Goal: Task Accomplishment & Management: Manage account settings

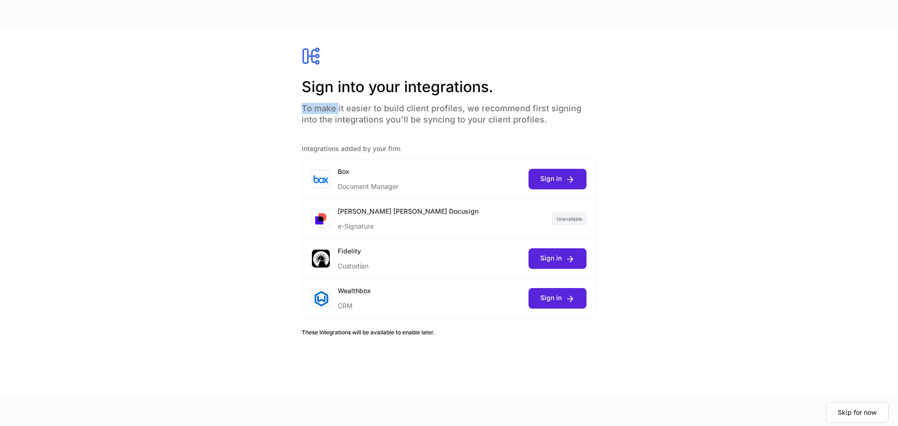
click at [296, 106] on div "Sign into your integrations. To make it easier to build client profiles, we rec…" at bounding box center [449, 214] width 361 height 335
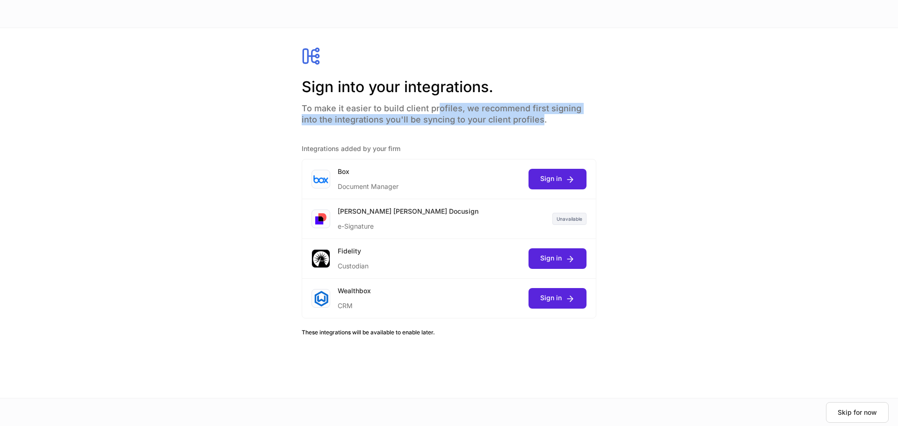
drag, startPoint x: 518, startPoint y: 119, endPoint x: 435, endPoint y: 109, distance: 84.3
click at [435, 109] on h4 "To make it easier to build client profiles, we recommend first signing into the…" at bounding box center [449, 111] width 295 height 28
click at [431, 115] on h4 "To make it easier to build client profiles, we recommend first signing into the…" at bounding box center [449, 111] width 295 height 28
drag, startPoint x: 531, startPoint y: 121, endPoint x: 466, endPoint y: 109, distance: 66.0
click at [466, 109] on h4 "To make it easier to build client profiles, we recommend first signing into the…" at bounding box center [449, 111] width 295 height 28
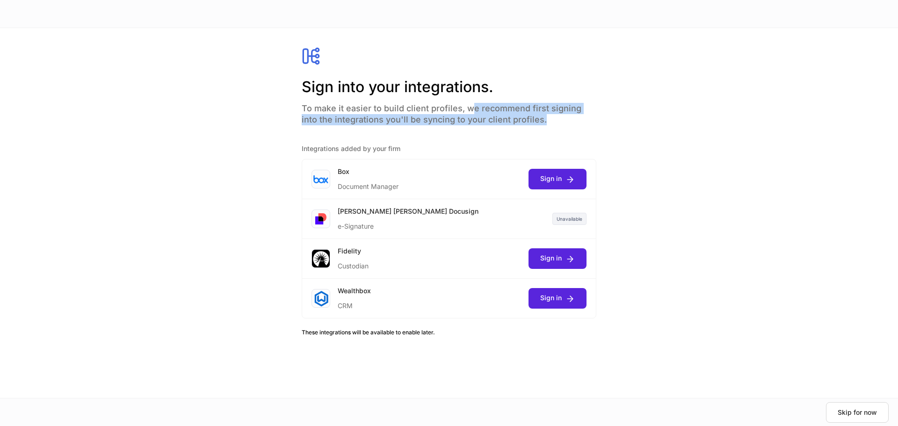
click at [425, 110] on h4 "To make it easier to build client profiles, we recommend first signing into the…" at bounding box center [449, 111] width 295 height 28
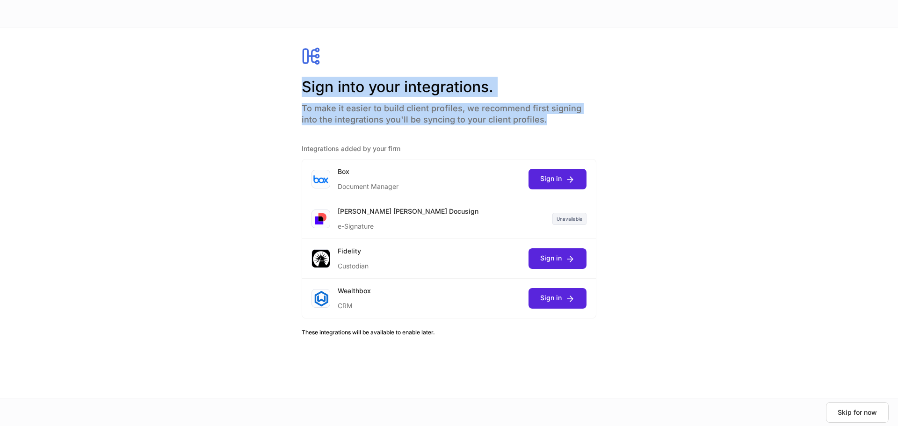
drag, startPoint x: 522, startPoint y: 117, endPoint x: 279, endPoint y: 84, distance: 245.1
click at [279, 84] on div "Sign into your integrations. To make it easier to build client profiles, we rec…" at bounding box center [449, 214] width 361 height 335
click at [257, 95] on div "Sign into your integrations. To make it easier to build client profiles, we rec…" at bounding box center [449, 214] width 421 height 372
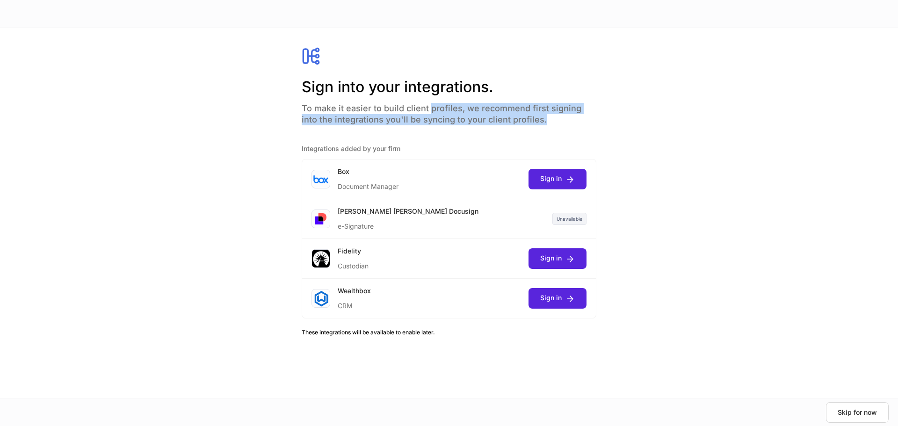
drag, startPoint x: 556, startPoint y: 124, endPoint x: 426, endPoint y: 111, distance: 130.8
click at [426, 111] on h4 "To make it easier to build client profiles, we recommend first signing into the…" at bounding box center [449, 111] width 295 height 28
click at [526, 114] on h4 "To make it easier to build client profiles, we recommend first signing into the…" at bounding box center [449, 111] width 295 height 28
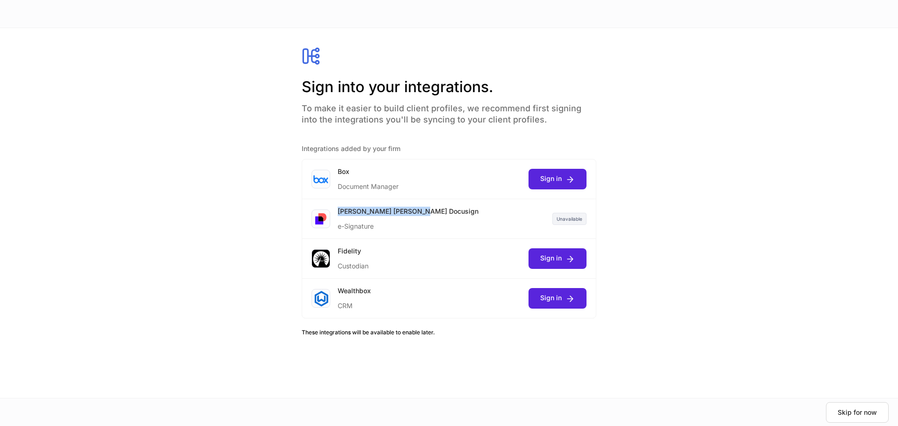
drag, startPoint x: 431, startPoint y: 215, endPoint x: 335, endPoint y: 212, distance: 96.0
click at [335, 212] on div "Charles Schwab Docusign e-Signature Unavailable" at bounding box center [449, 219] width 294 height 40
click at [869, 411] on div "Skip for now" at bounding box center [857, 412] width 39 height 9
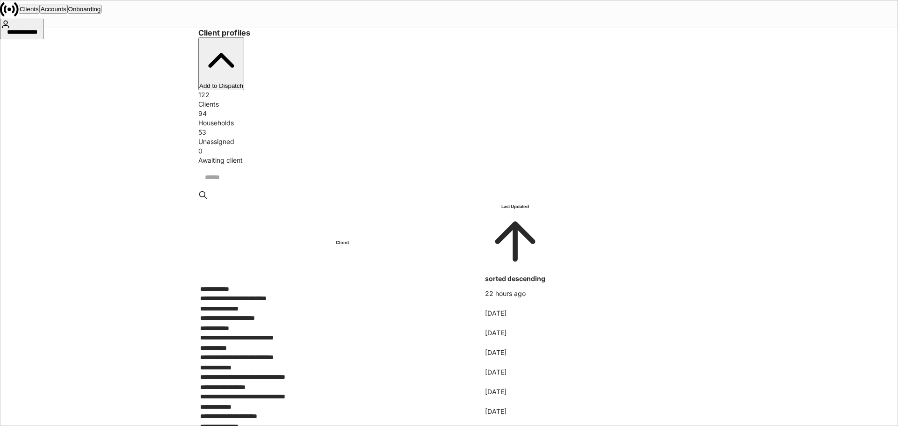
click at [43, 29] on div "**********" at bounding box center [22, 33] width 42 height 9
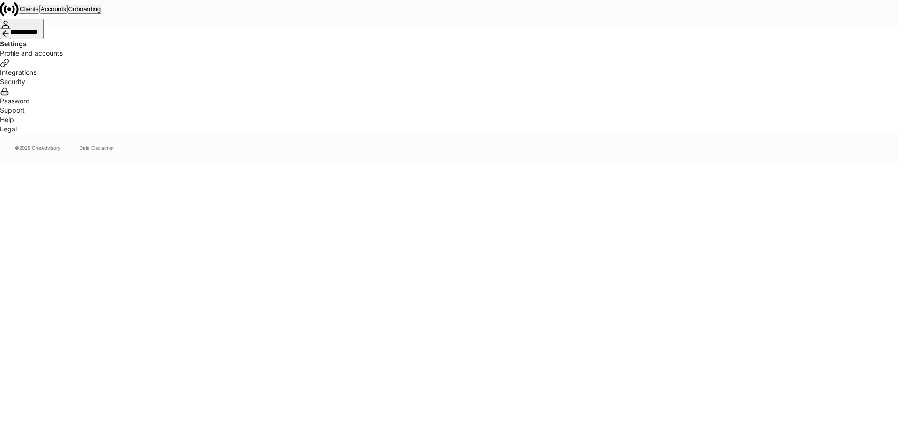
click at [394, 77] on div "Integrations" at bounding box center [449, 67] width 898 height 19
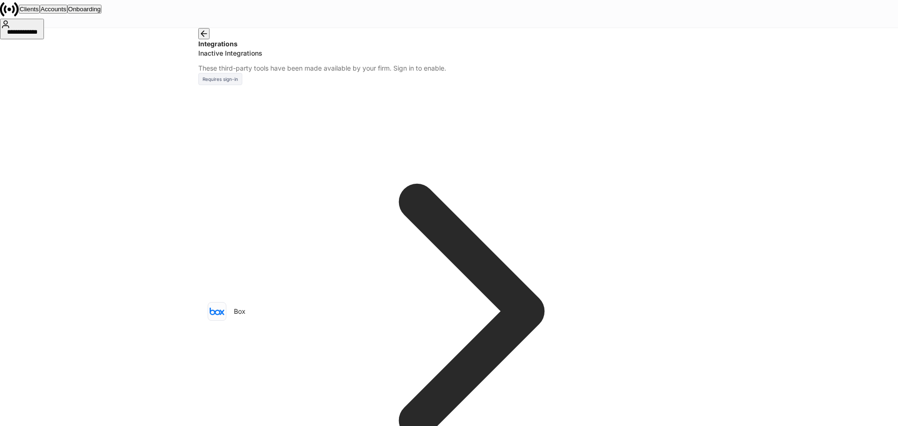
click at [11, 11] on icon at bounding box center [9, 9] width 4 height 4
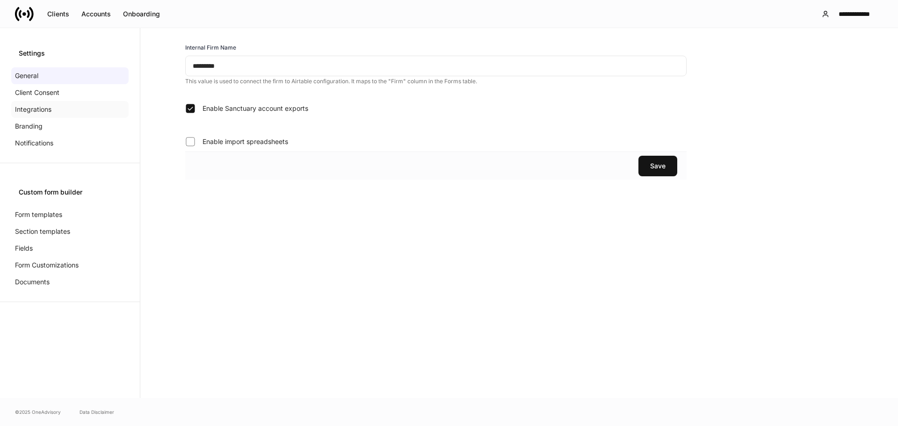
click at [39, 108] on p "Integrations" at bounding box center [33, 109] width 36 height 9
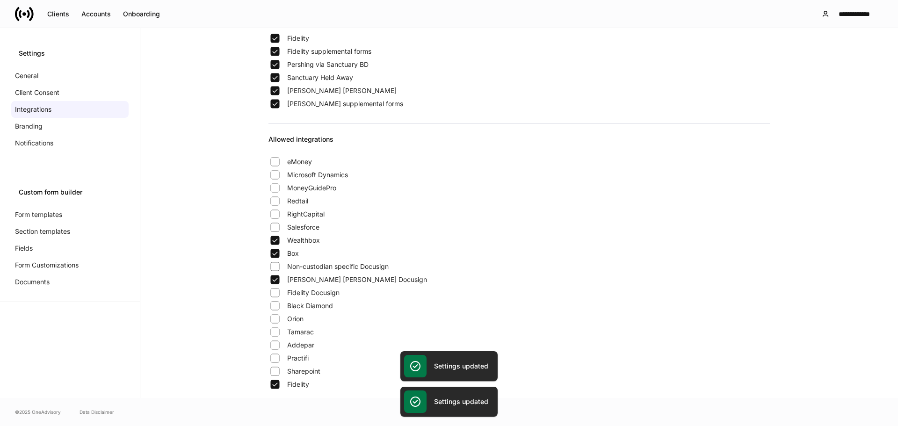
scroll to position [47, 0]
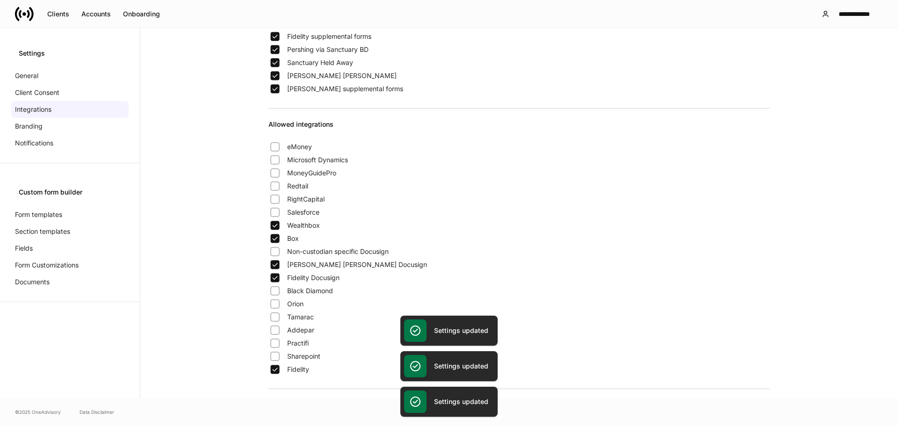
click at [21, 16] on icon at bounding box center [20, 14] width 3 height 8
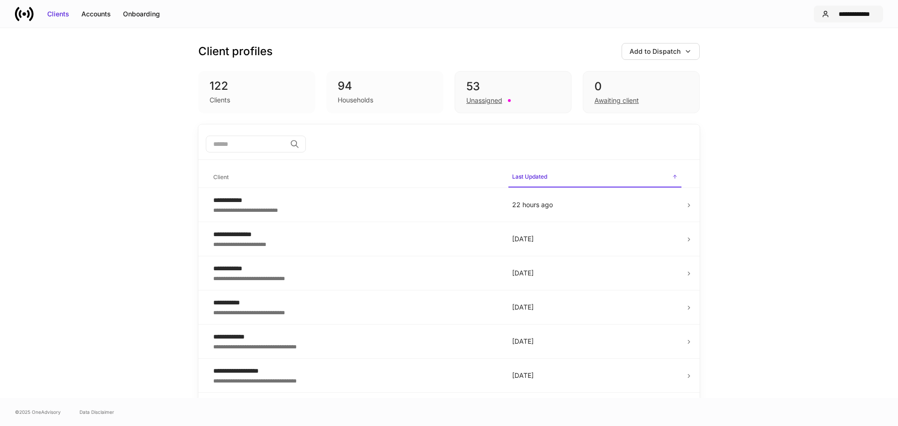
click at [846, 9] on div "**********" at bounding box center [854, 13] width 42 height 9
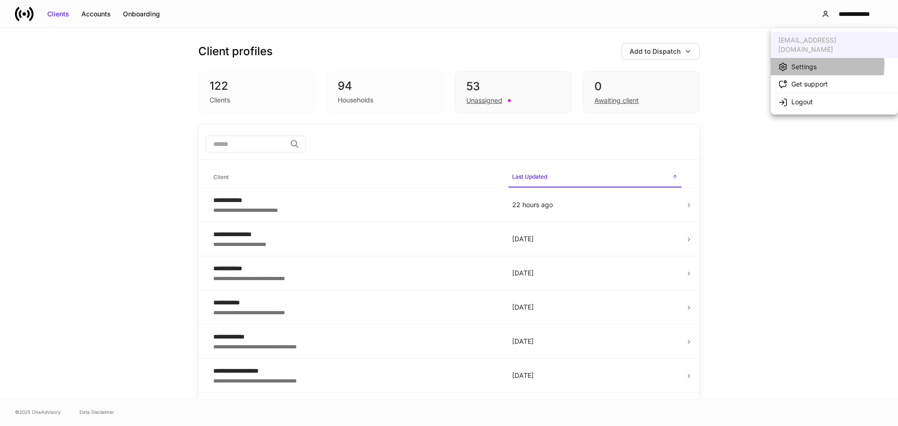
click at [813, 62] on div "Settings" at bounding box center [804, 66] width 25 height 9
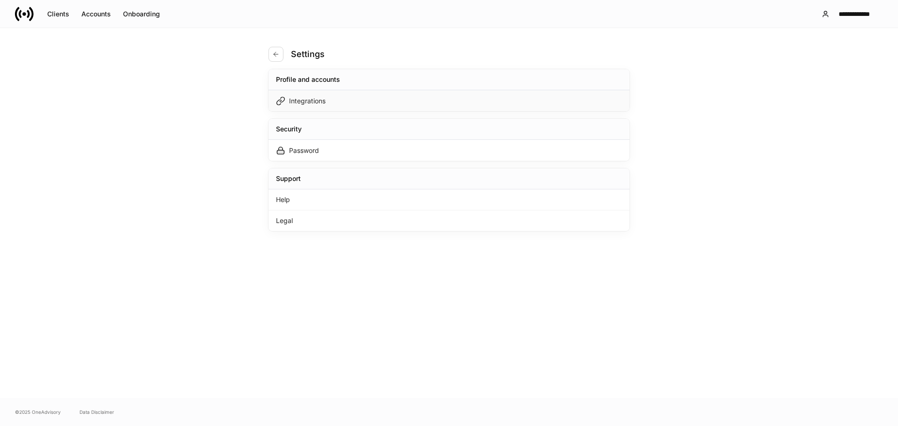
click at [322, 101] on div "Integrations" at bounding box center [307, 100] width 36 height 9
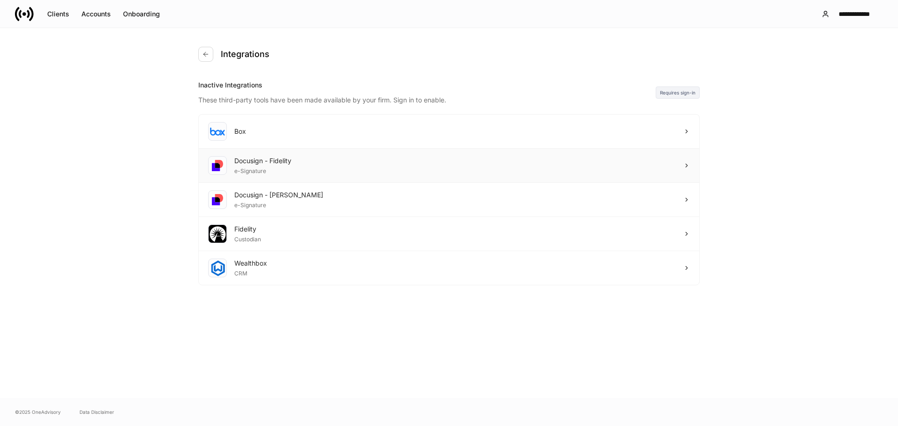
click at [371, 161] on div "Docusign - Fidelity e-Signature" at bounding box center [449, 166] width 501 height 34
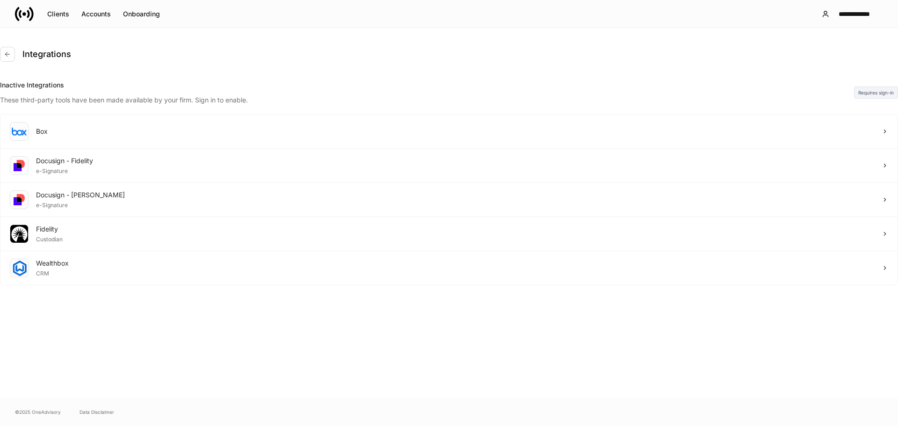
click at [463, 426] on div at bounding box center [449, 426] width 898 height 0
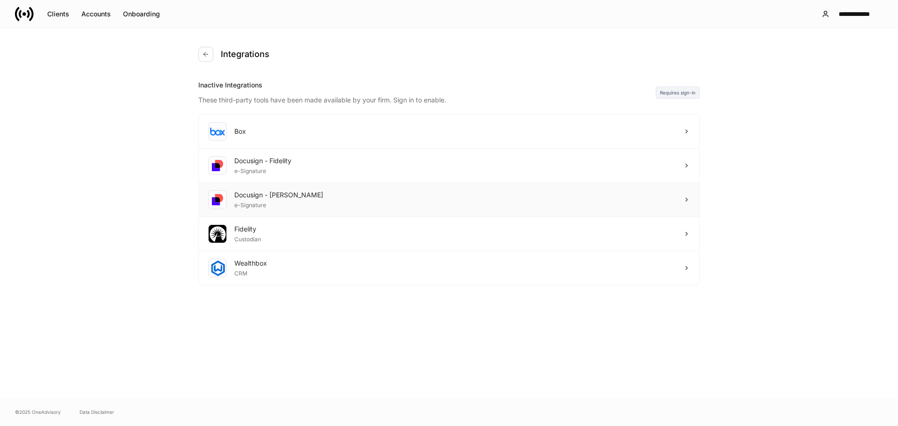
click at [519, 202] on div "Docusign - Schwab e-Signature" at bounding box center [449, 200] width 501 height 34
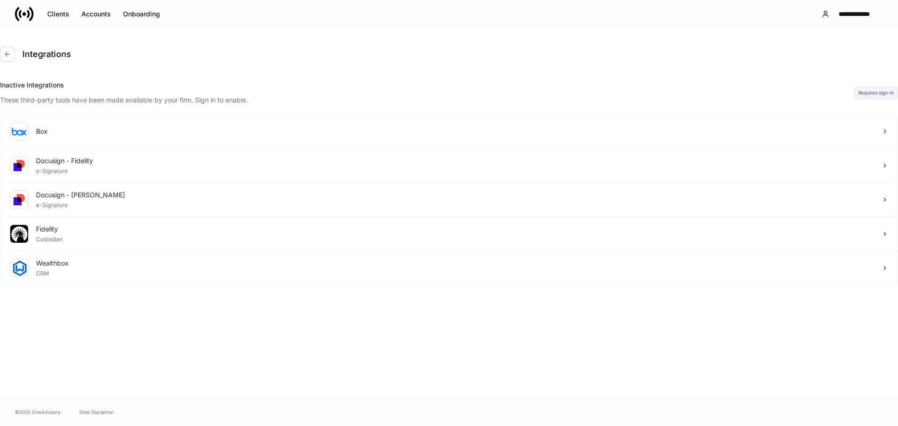
click at [500, 426] on div at bounding box center [449, 426] width 898 height 0
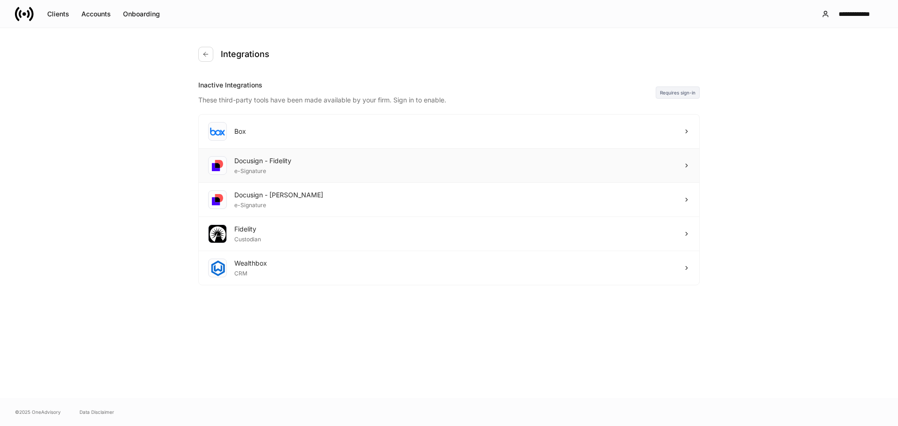
click at [494, 169] on div "Docusign - Fidelity e-Signature" at bounding box center [449, 166] width 501 height 34
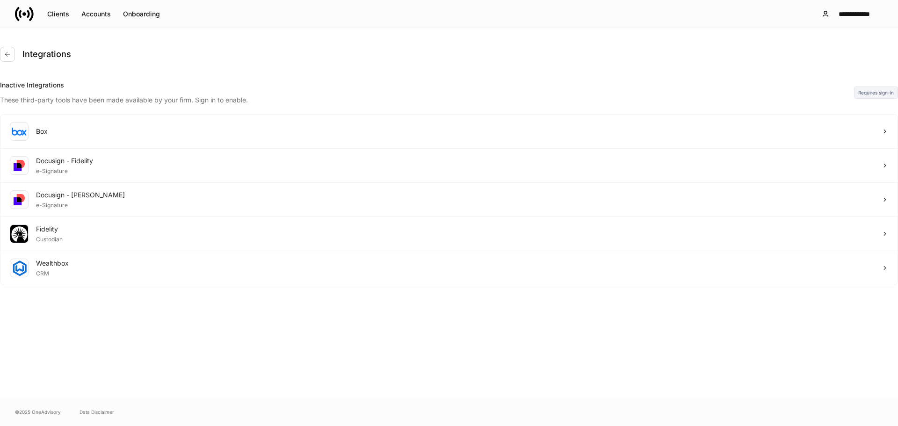
click at [378, 426] on div at bounding box center [449, 426] width 898 height 0
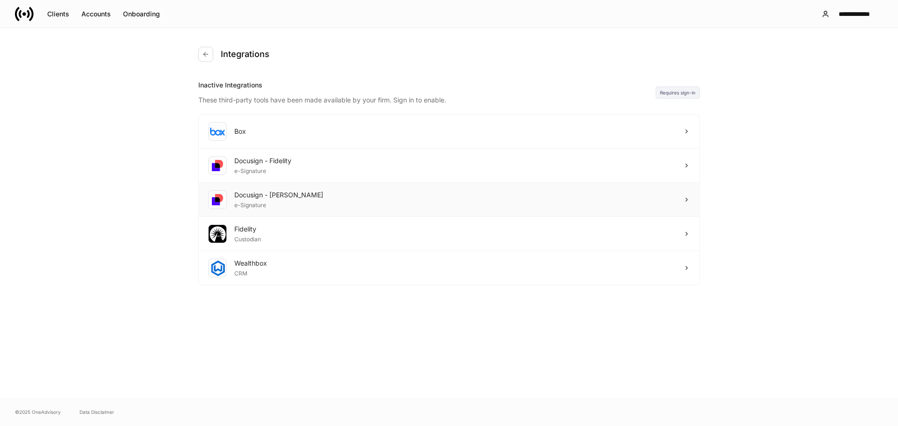
click at [349, 205] on div "Docusign - Schwab e-Signature" at bounding box center [449, 200] width 501 height 34
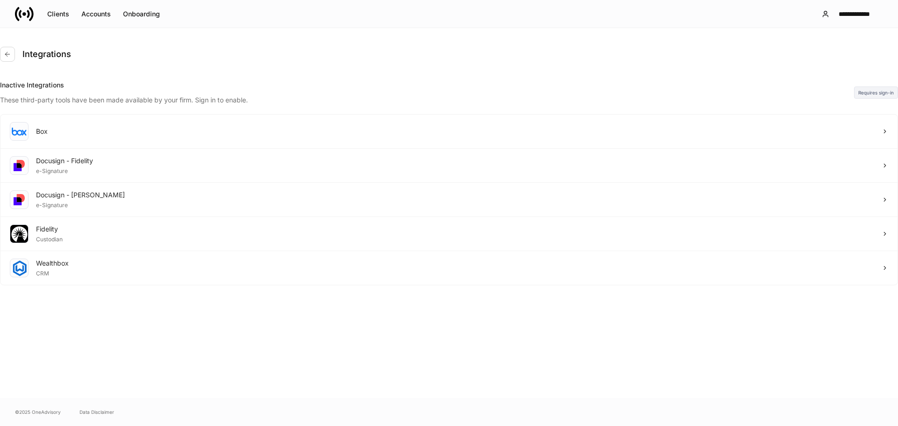
click at [276, 426] on div at bounding box center [449, 426] width 898 height 0
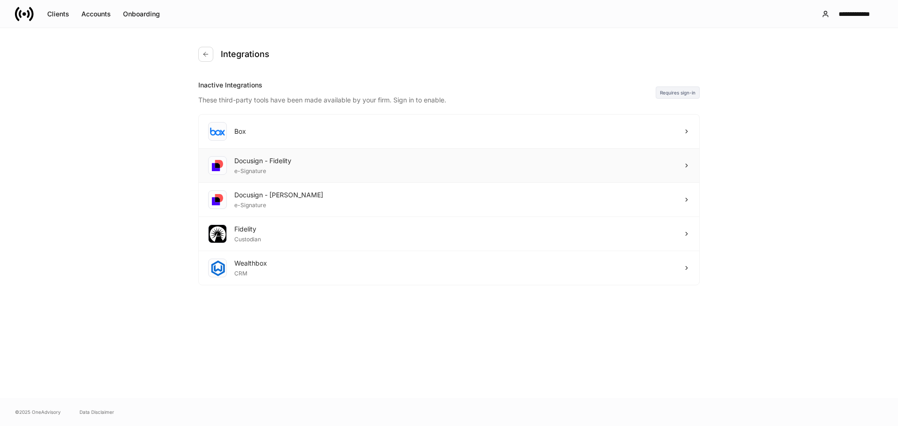
click at [347, 160] on div "Docusign - Fidelity e-Signature" at bounding box center [449, 166] width 501 height 34
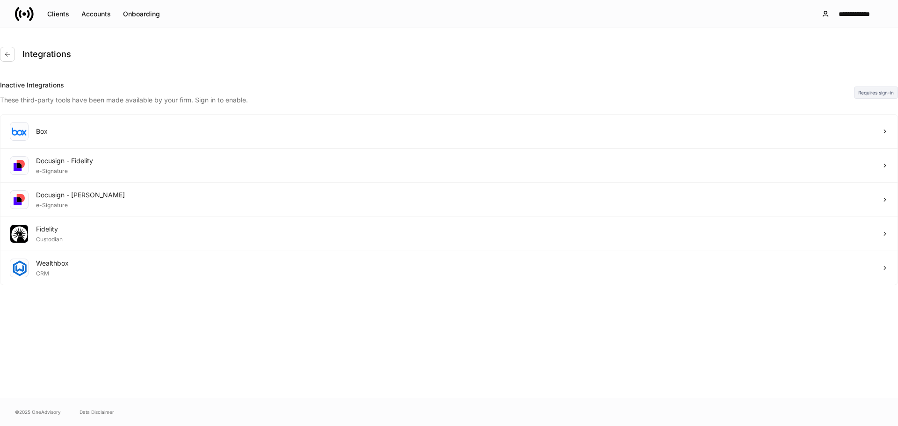
click at [341, 426] on div at bounding box center [449, 426] width 898 height 0
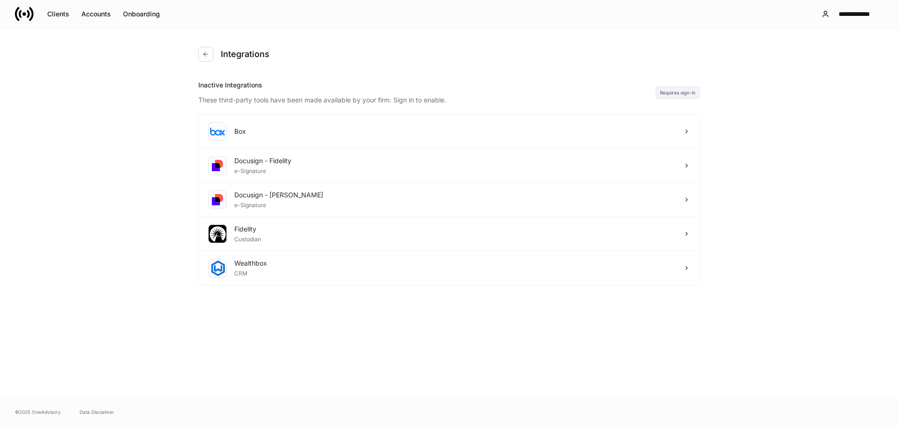
click at [338, 349] on div "Integrations Inactive Integrations These third-party tools have been made avail…" at bounding box center [448, 213] width 561 height 370
click at [324, 189] on div "Docusign - Schwab e-Signature" at bounding box center [449, 200] width 501 height 34
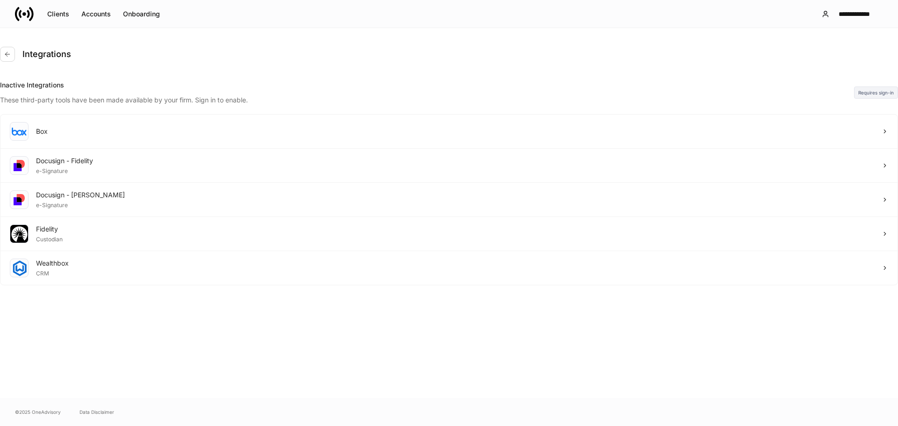
click at [374, 426] on div at bounding box center [449, 426] width 898 height 0
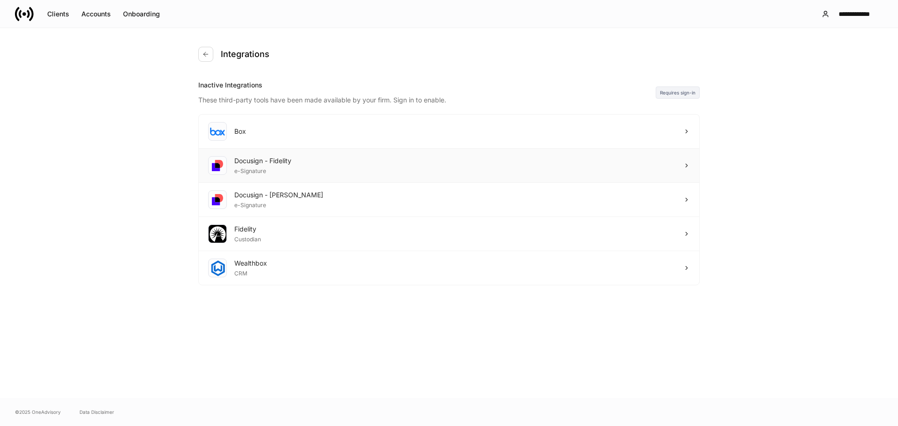
click at [353, 163] on div "Docusign - Fidelity e-Signature" at bounding box center [449, 166] width 501 height 34
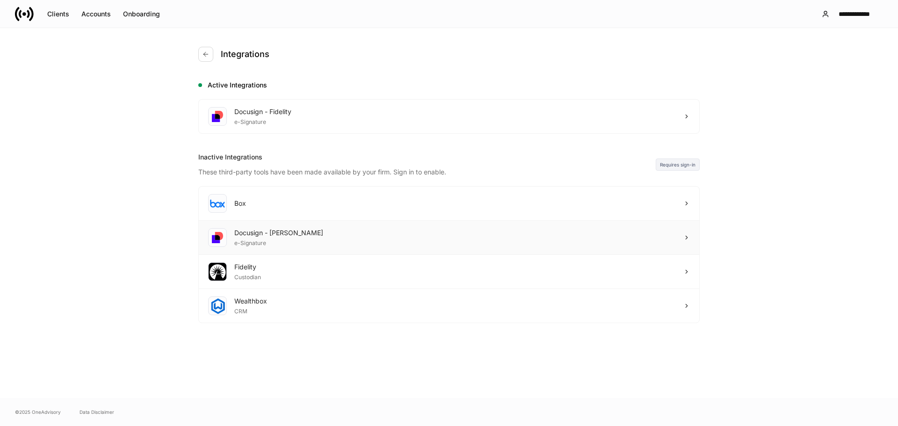
click at [364, 235] on div "Docusign - Schwab e-Signature" at bounding box center [449, 238] width 501 height 34
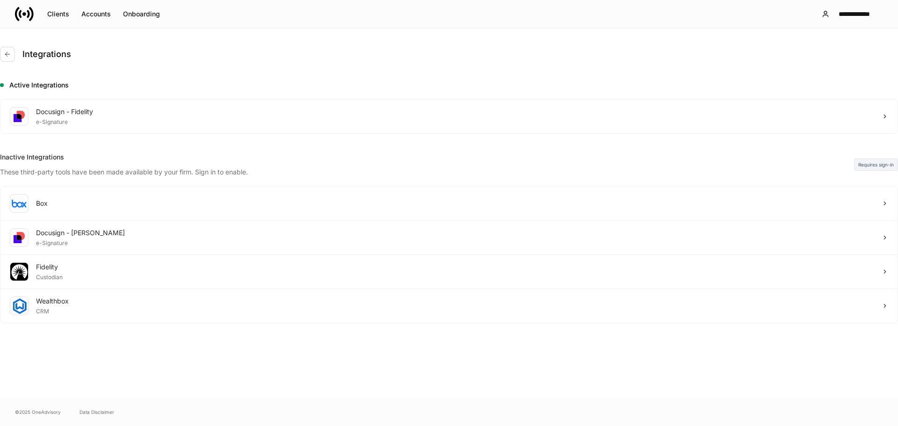
click at [521, 426] on div at bounding box center [449, 426] width 898 height 0
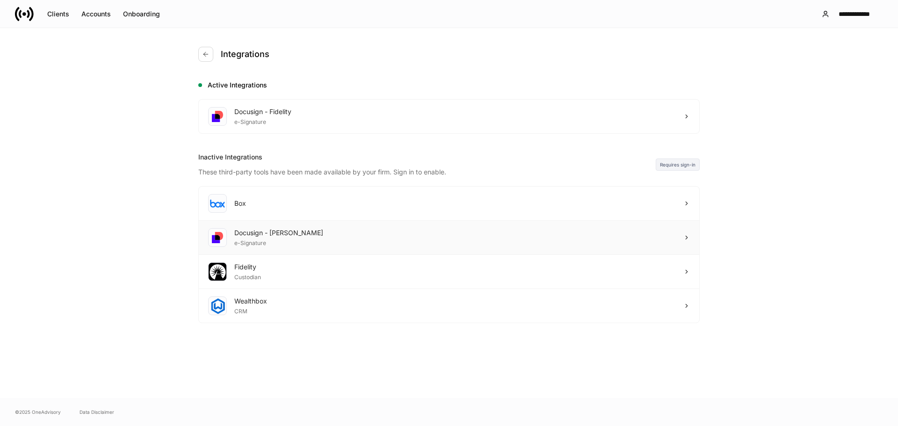
click at [369, 243] on div "Docusign - Schwab e-Signature" at bounding box center [449, 238] width 501 height 34
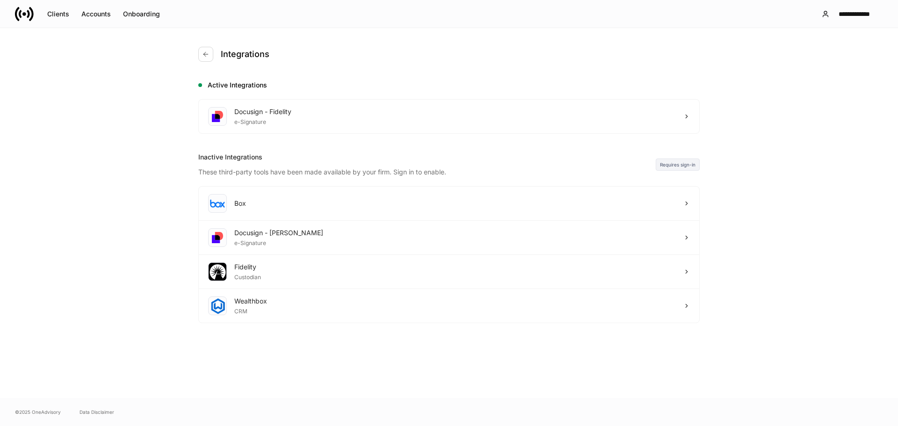
click at [32, 20] on icon at bounding box center [24, 14] width 19 height 19
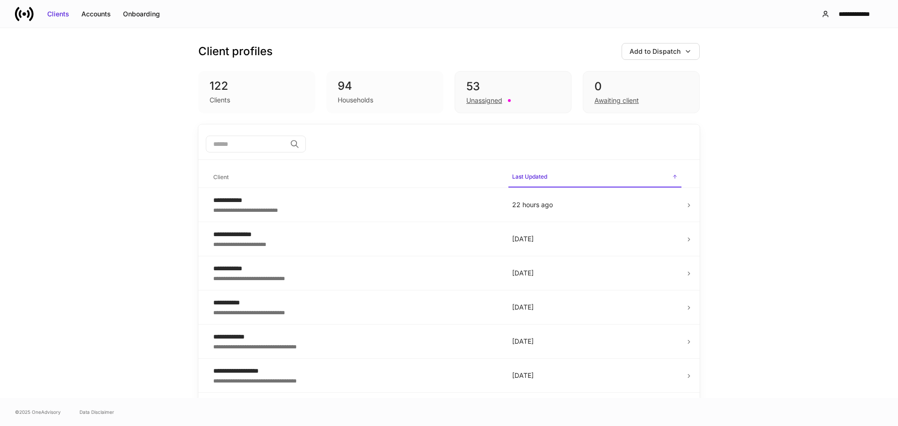
click at [29, 9] on icon at bounding box center [24, 14] width 19 height 19
